Goal: Check status: Check status

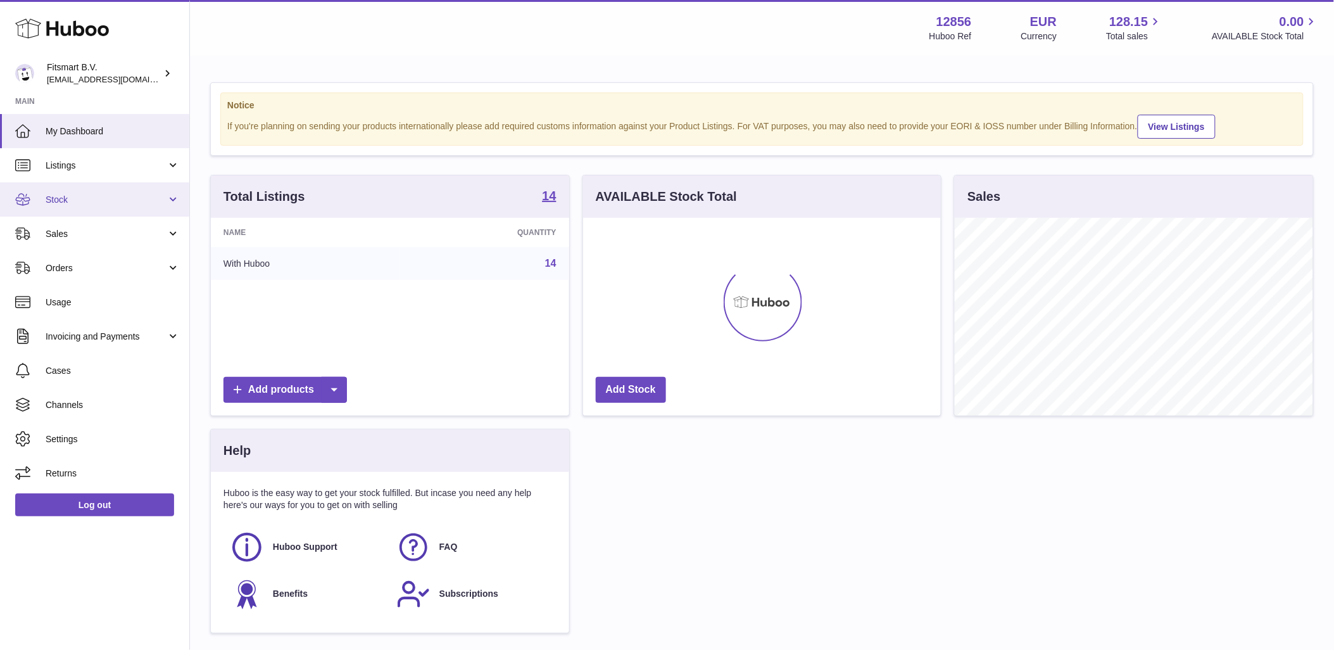
scroll to position [198, 358]
click at [93, 238] on span "Sales" at bounding box center [106, 234] width 121 height 12
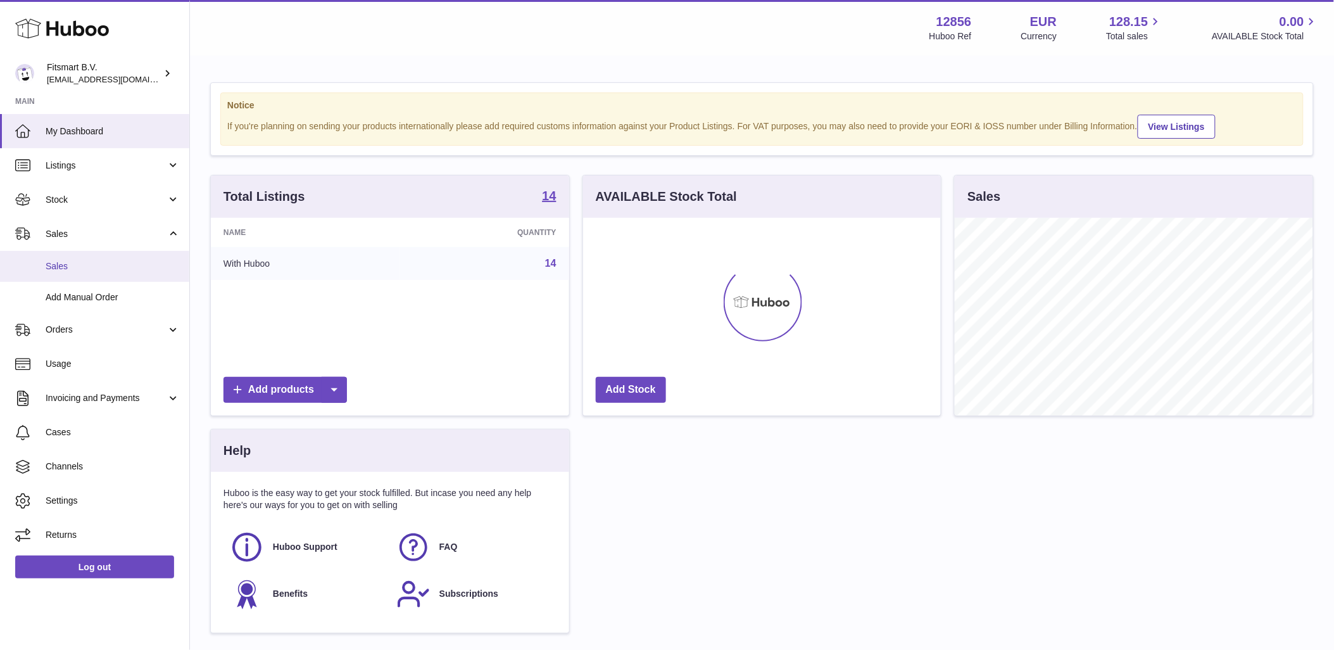
click at [93, 267] on span "Sales" at bounding box center [113, 266] width 134 height 12
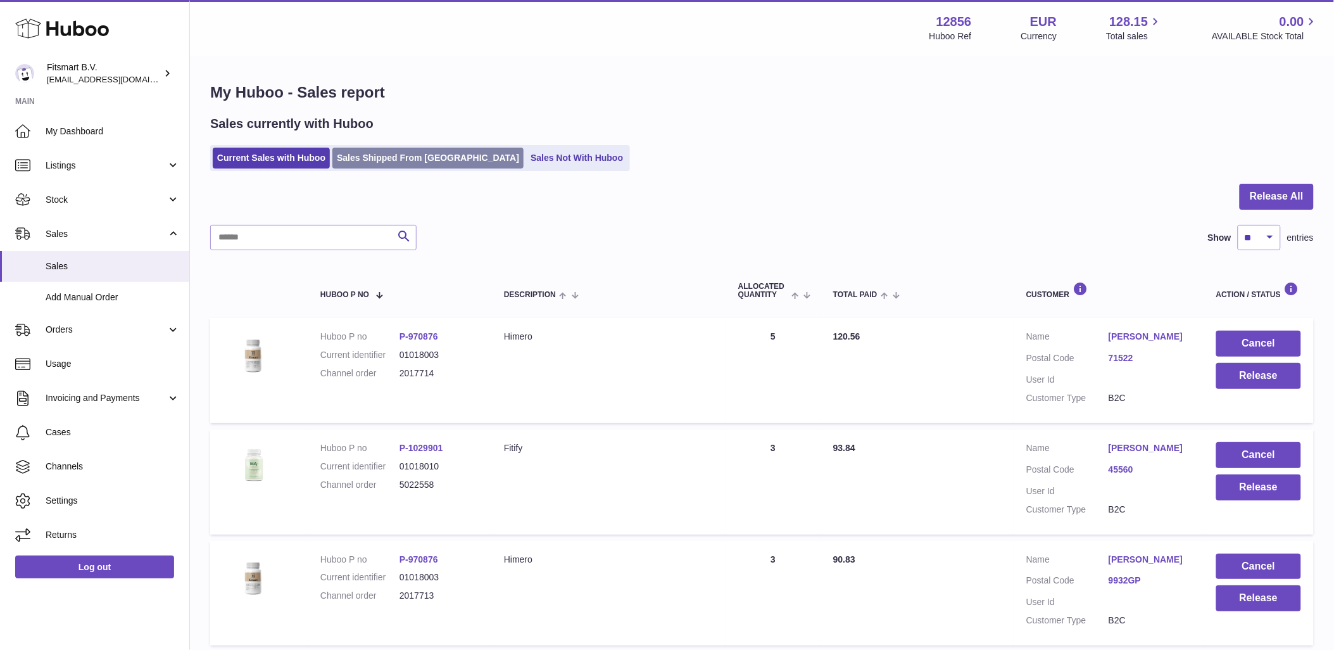
click at [358, 166] on link "Sales Shipped From [GEOGRAPHIC_DATA]" at bounding box center [427, 158] width 191 height 21
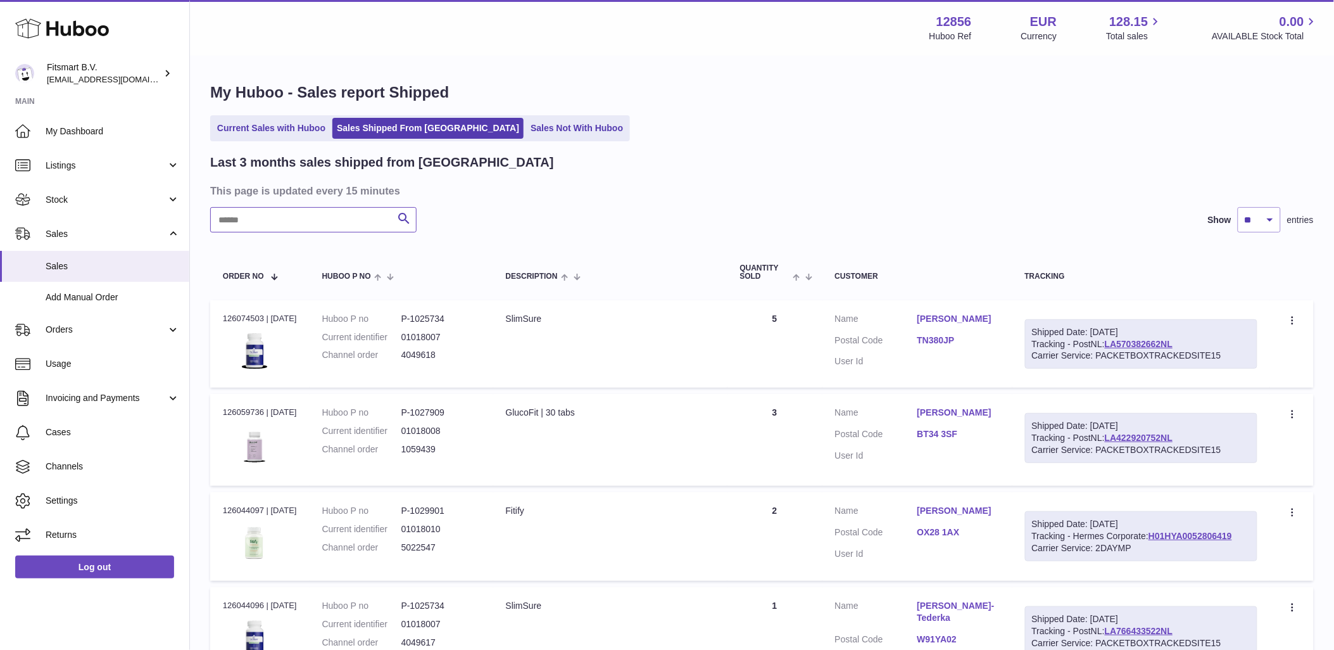
click at [275, 226] on input "text" at bounding box center [313, 219] width 206 height 25
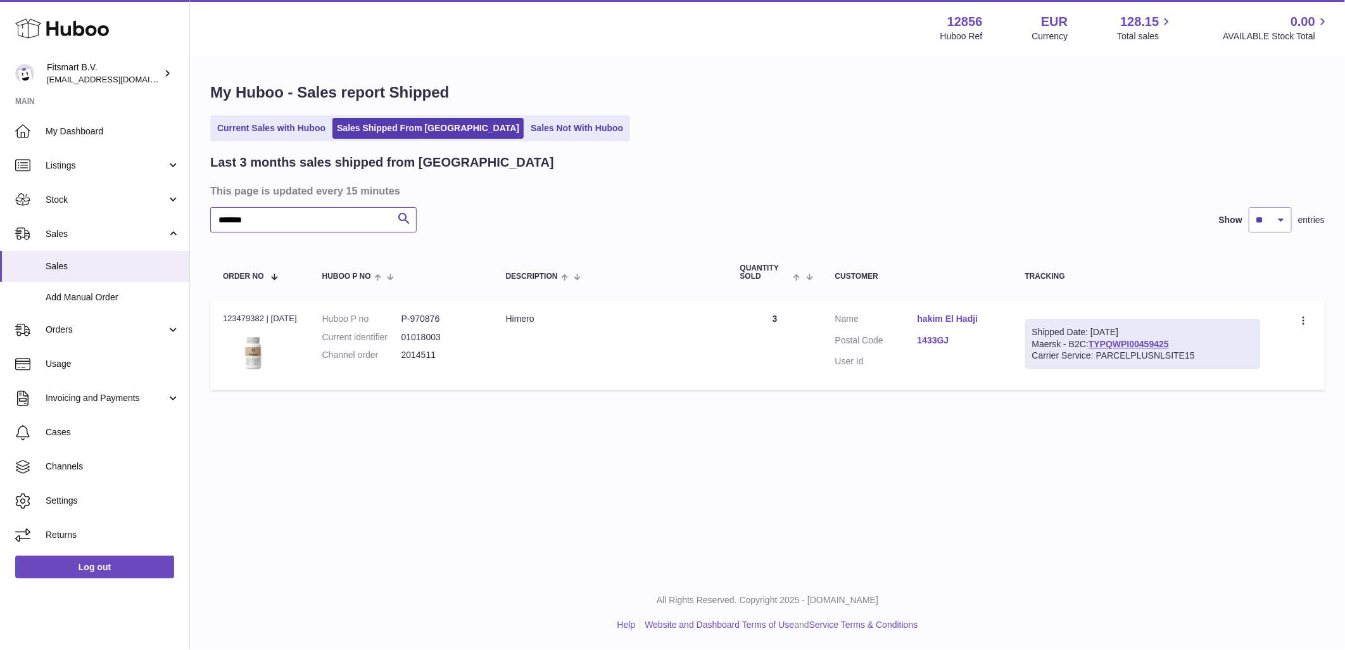
type input "*******"
click at [433, 356] on dd "2014511" at bounding box center [440, 355] width 79 height 12
click at [434, 351] on dd "2014511" at bounding box center [440, 355] width 79 height 12
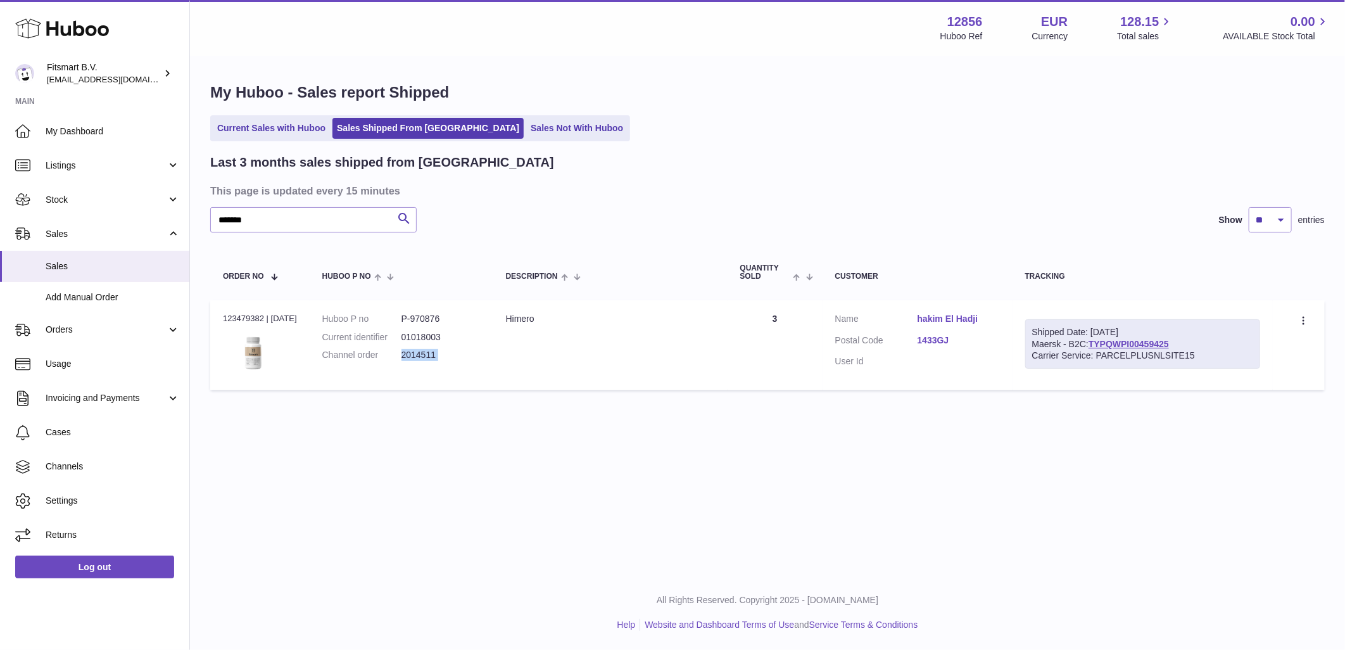
copy tr "2014511 Description"
click at [242, 317] on div "Order no 123479382 | 25th Aug" at bounding box center [260, 318] width 74 height 11
copy div "123479382"
click at [420, 363] on dl "Huboo P no P-970876 Current identifier 01018003 Channel order 2014511" at bounding box center [401, 340] width 158 height 55
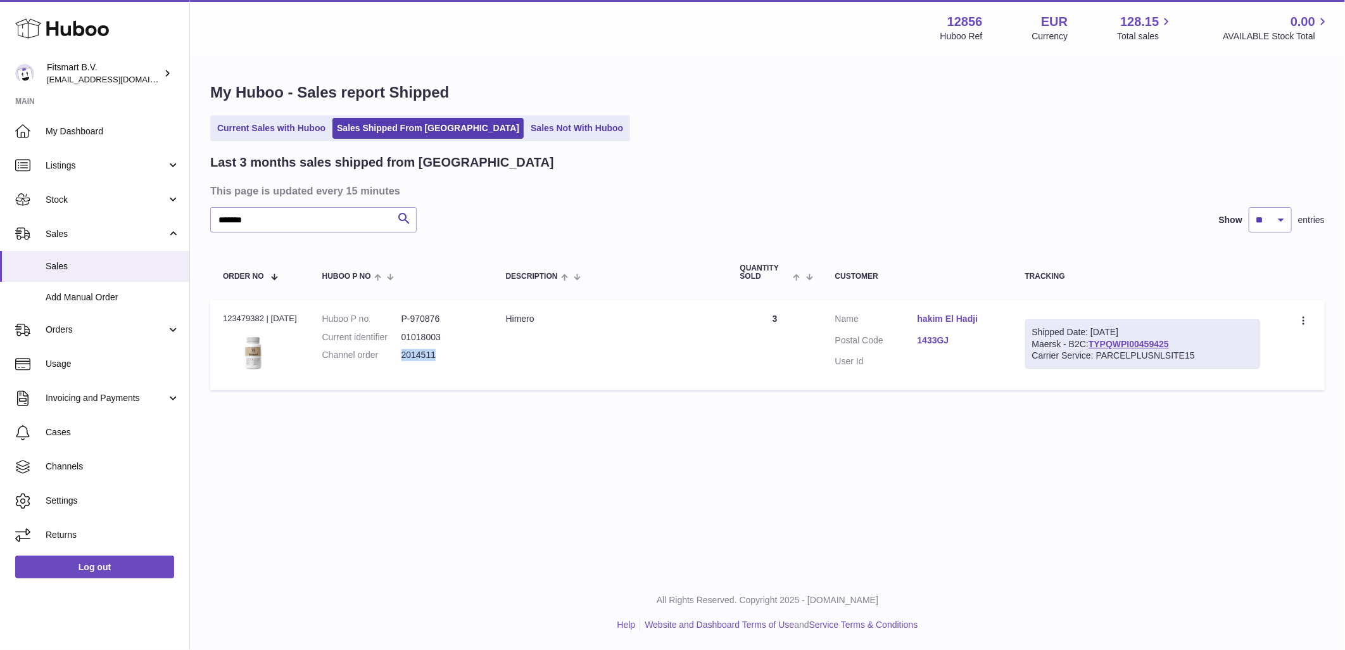
click at [420, 363] on dl "Huboo P no P-970876 Current identifier 01018003 Channel order 2014511" at bounding box center [401, 340] width 158 height 55
copy dd "2014511"
